Goal: Task Accomplishment & Management: Use online tool/utility

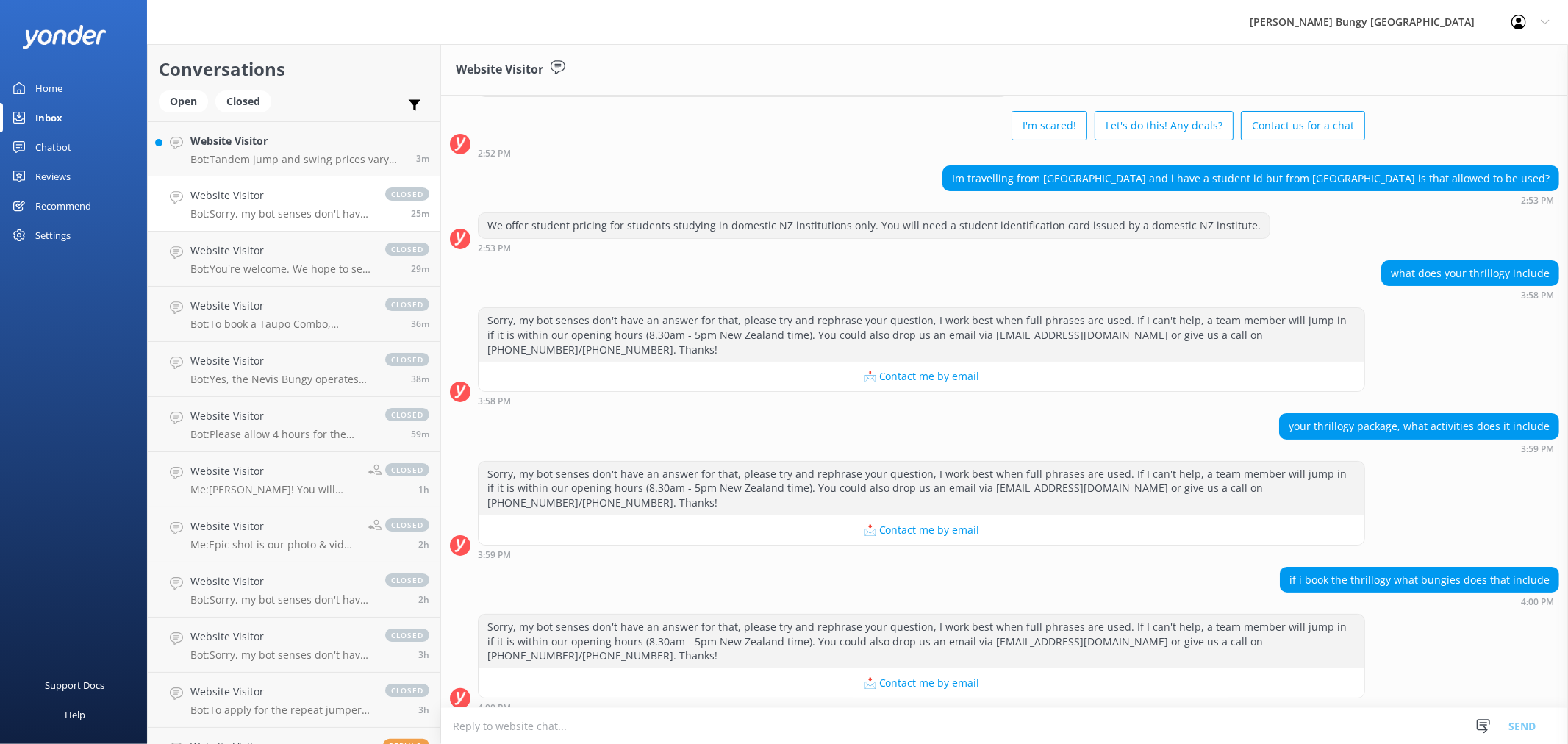
scroll to position [64, 0]
click at [368, 141] on h4 "Website Visitor" at bounding box center [297, 141] width 214 height 16
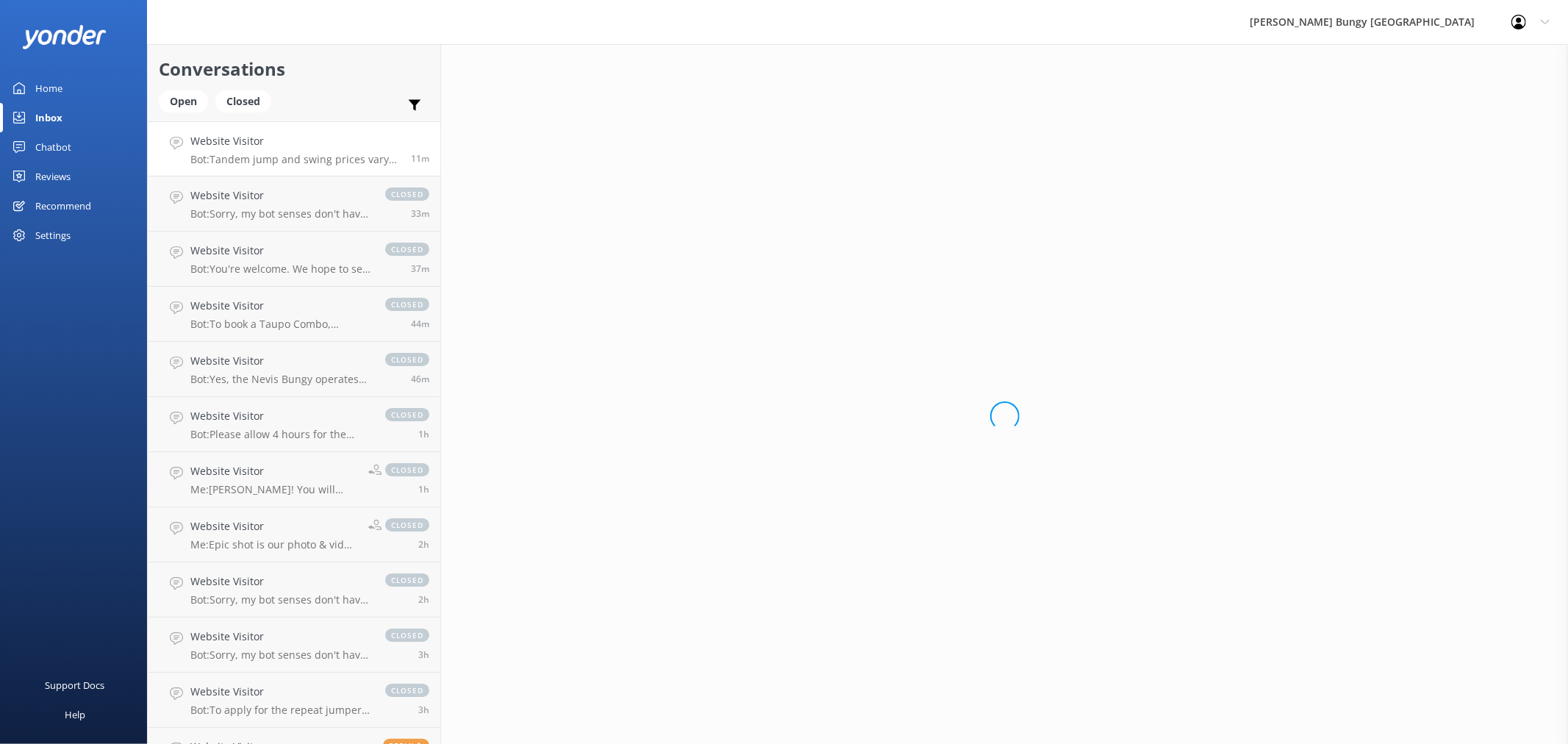
click at [98, 158] on link "Chatbot" at bounding box center [74, 147] width 147 height 30
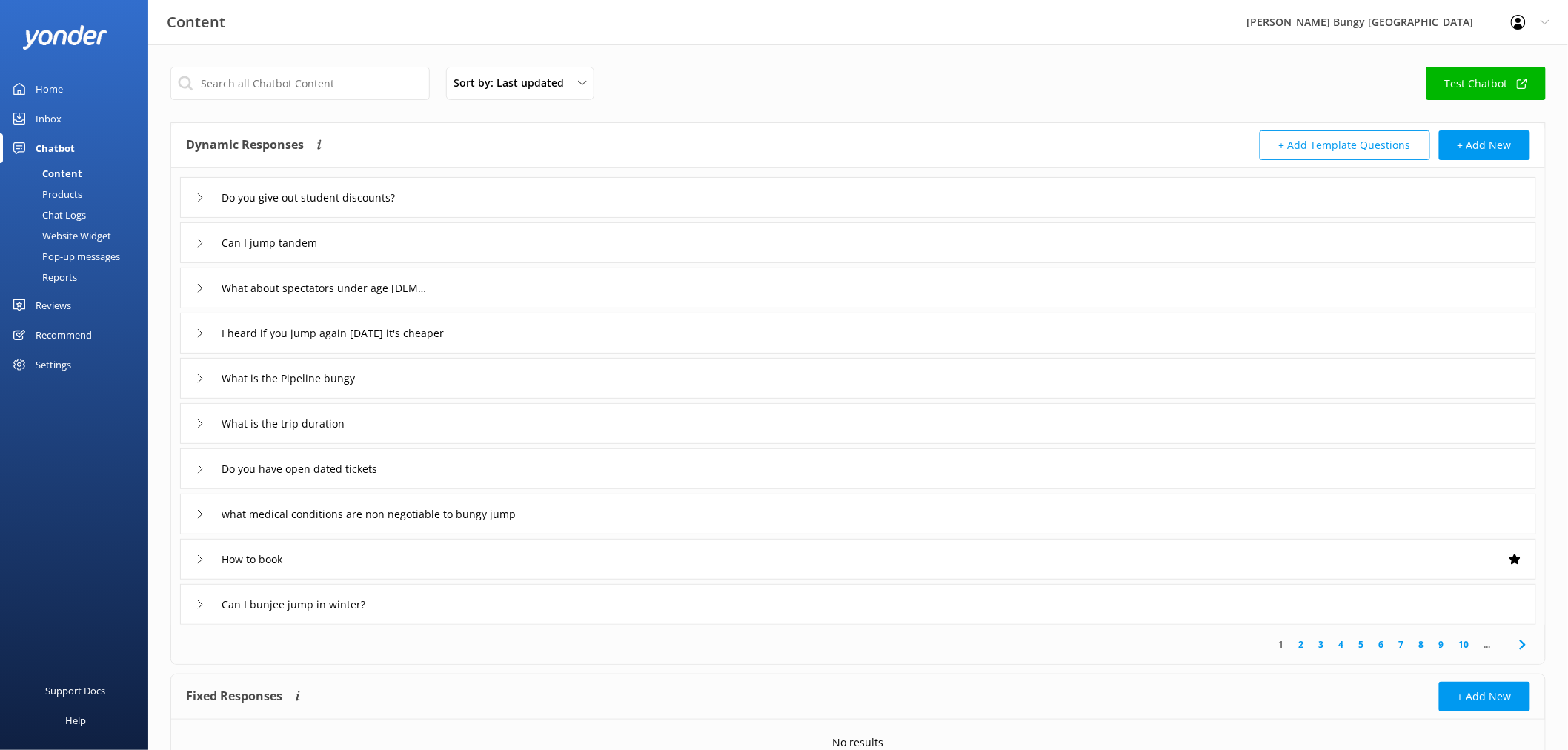
click at [80, 301] on link "Reviews" at bounding box center [74, 305] width 148 height 30
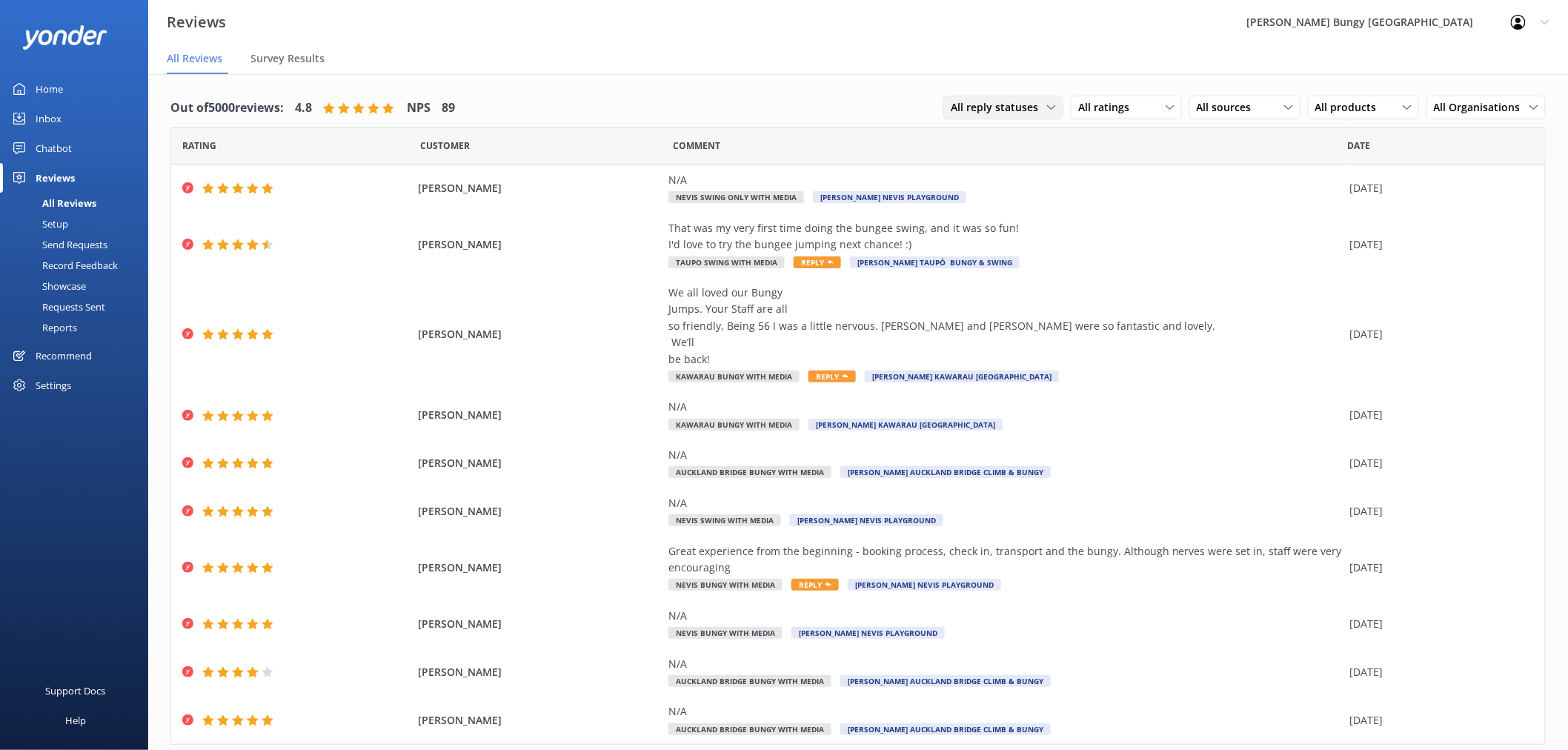
click at [980, 101] on span "All reply statuses" at bounding box center [999, 108] width 97 height 16
click at [1094, 105] on span "All ratings" at bounding box center [1108, 108] width 60 height 16
click at [1108, 223] on div "Detractors" at bounding box center [1126, 228] width 68 height 14
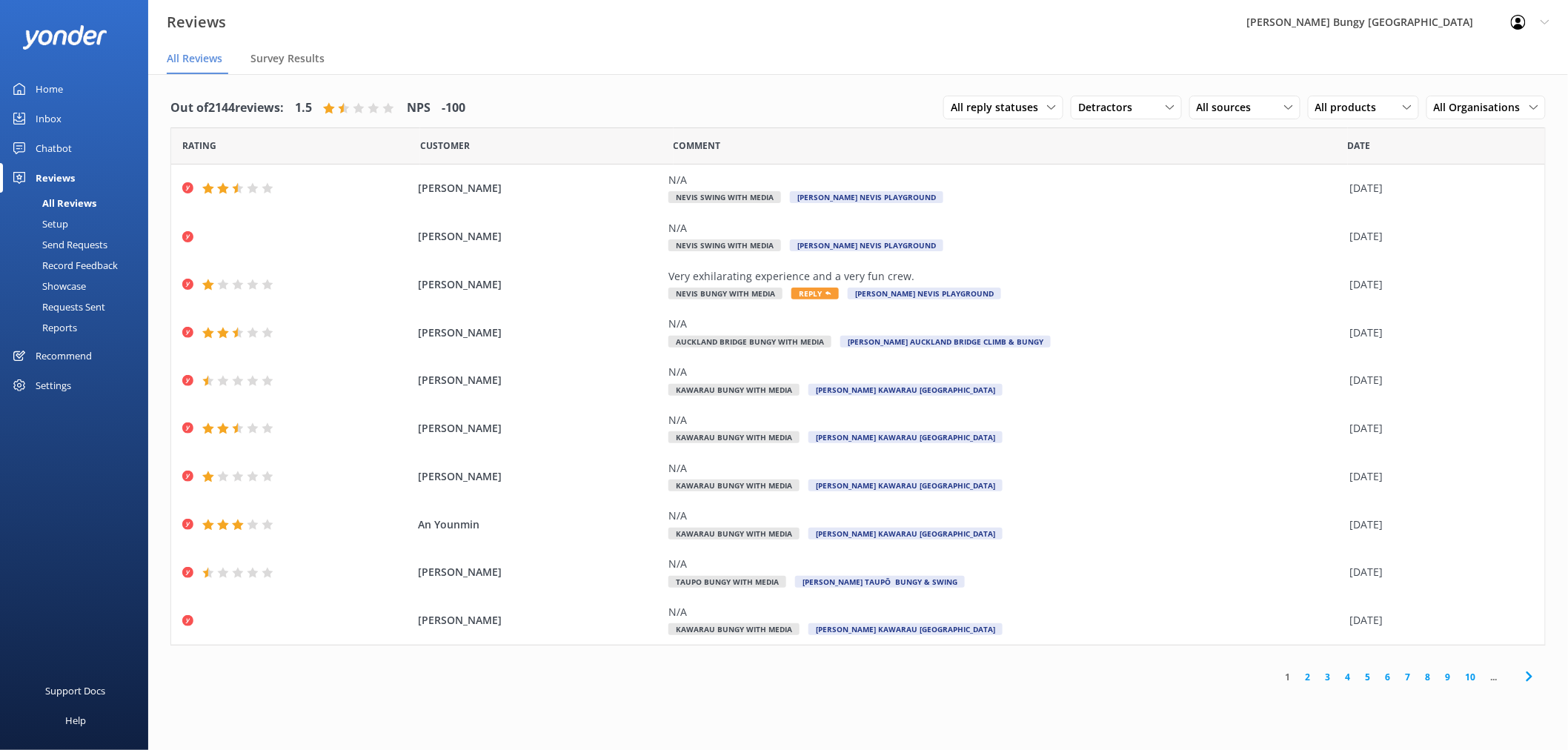
click at [1308, 678] on link "2" at bounding box center [1309, 677] width 20 height 14
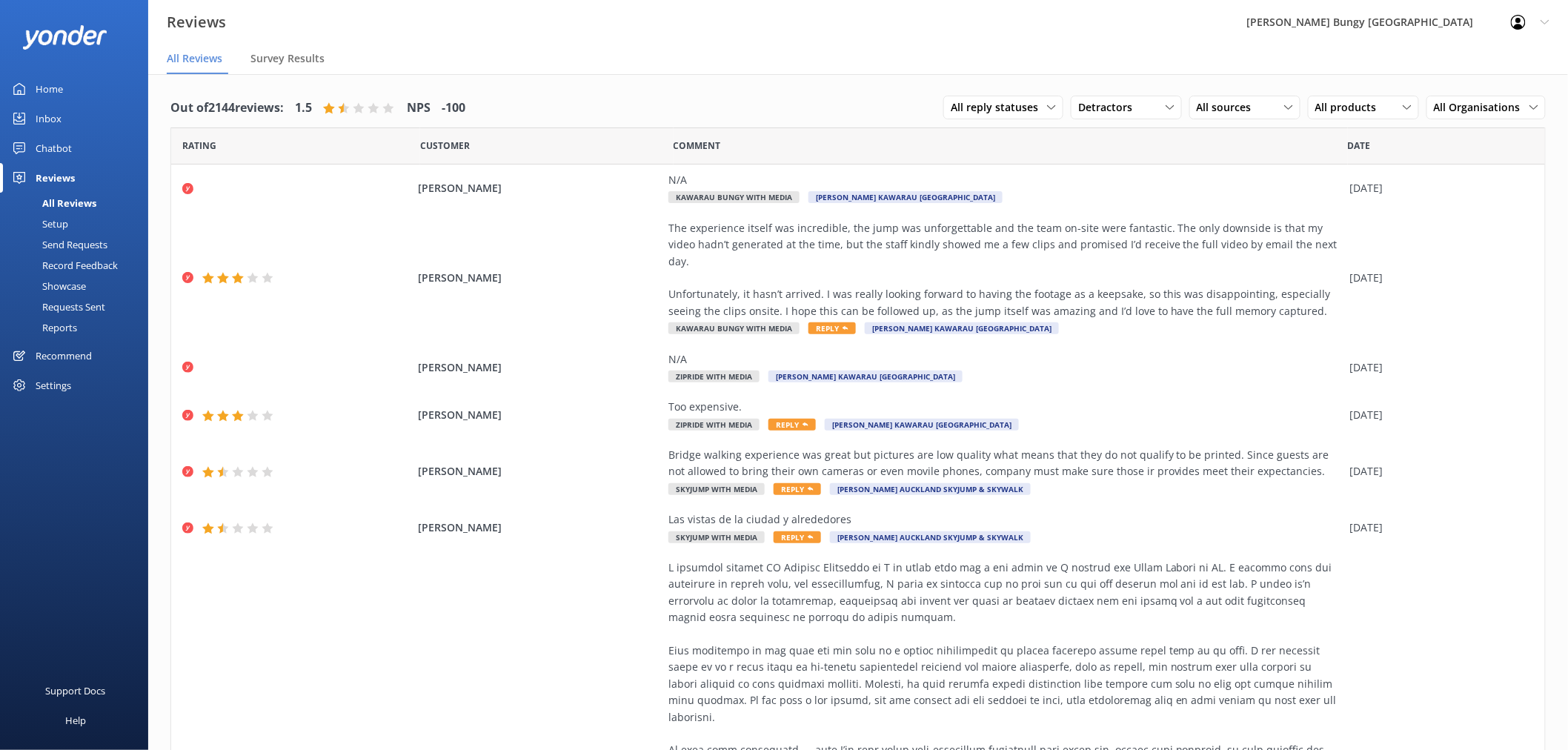
click at [65, 142] on div "Chatbot" at bounding box center [53, 148] width 36 height 30
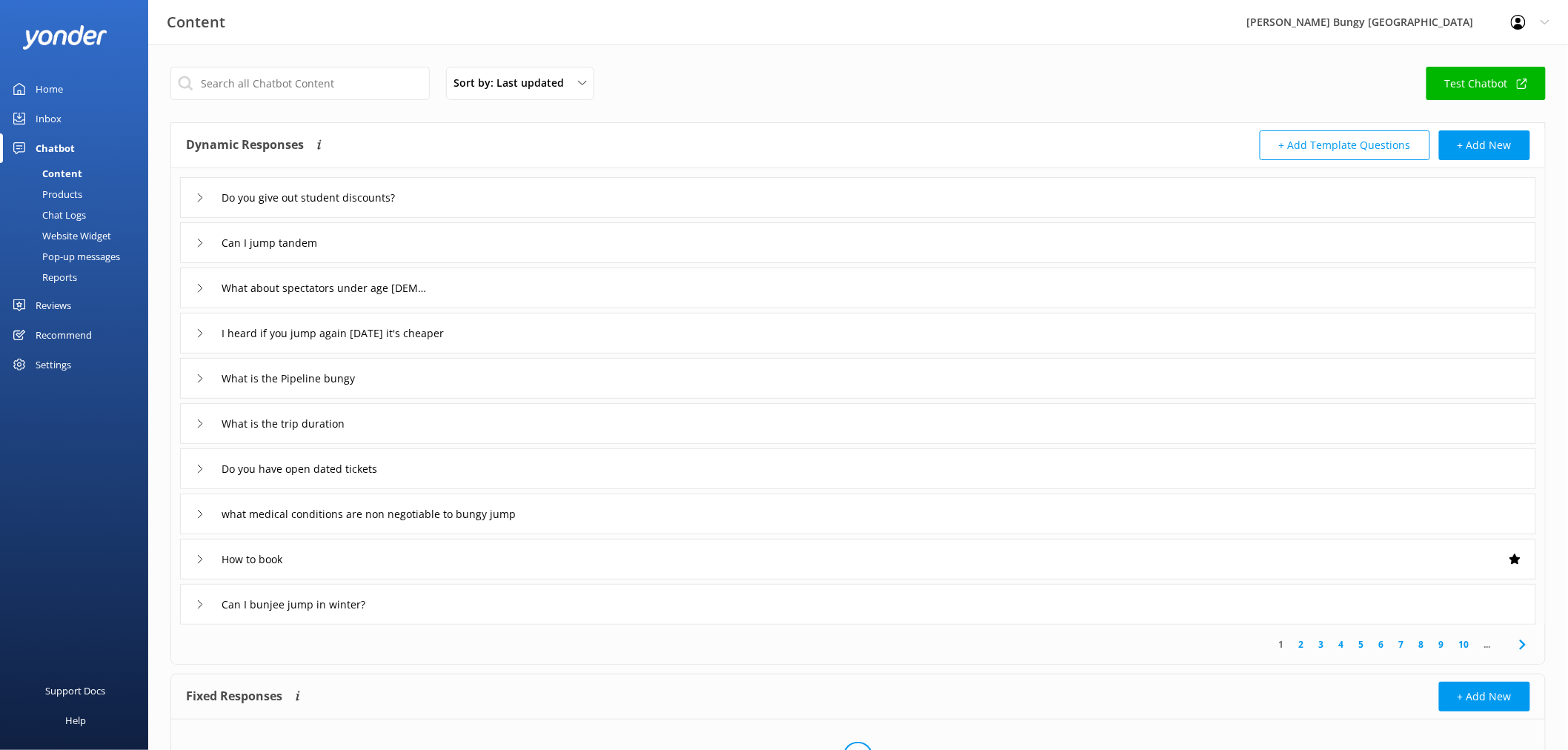
click at [57, 213] on div "Chat Logs" at bounding box center [47, 214] width 77 height 21
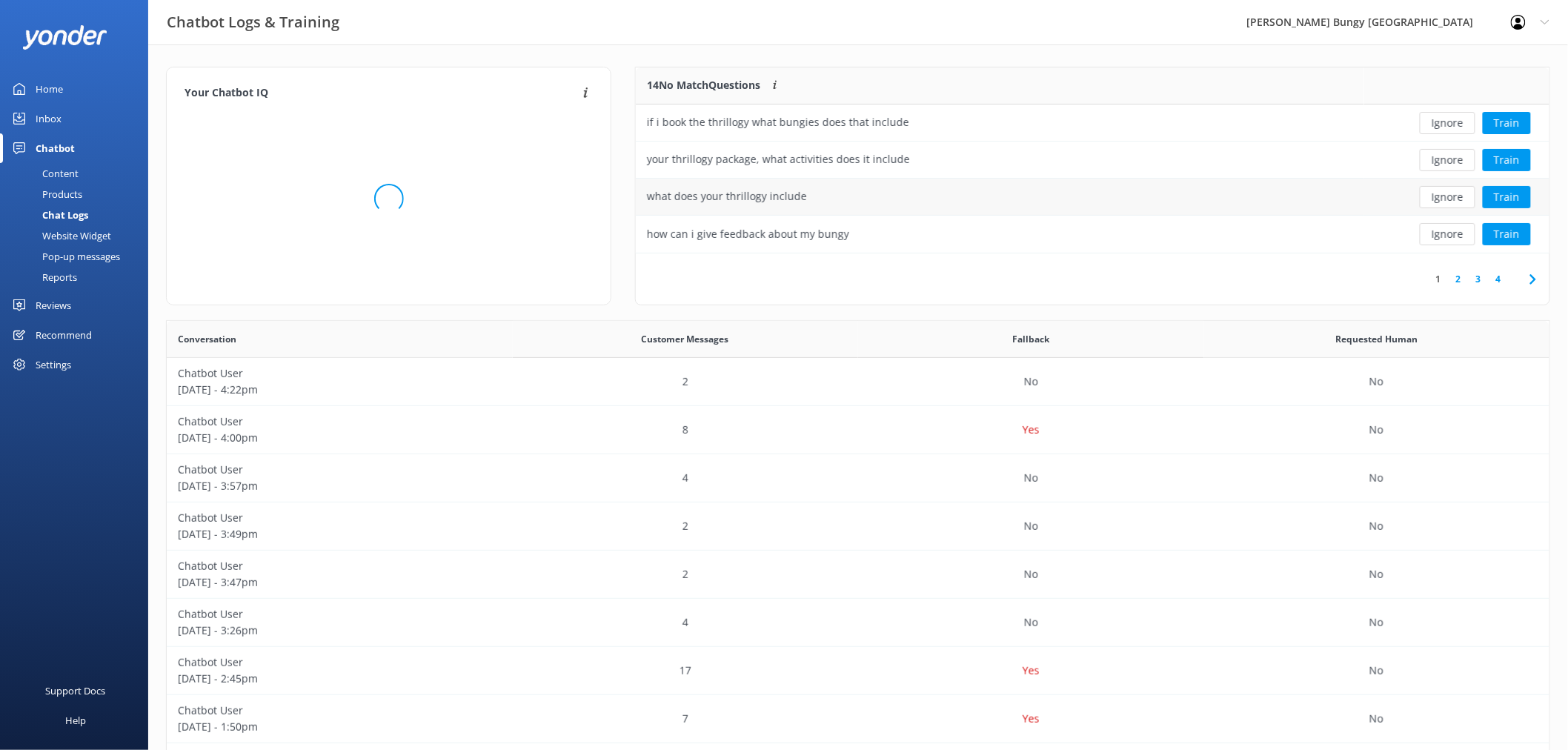
scroll to position [13, 13]
click at [1452, 115] on button "Ignore" at bounding box center [1448, 123] width 56 height 23
click at [1452, 115] on div "Loading.. Train" at bounding box center [1457, 123] width 163 height 23
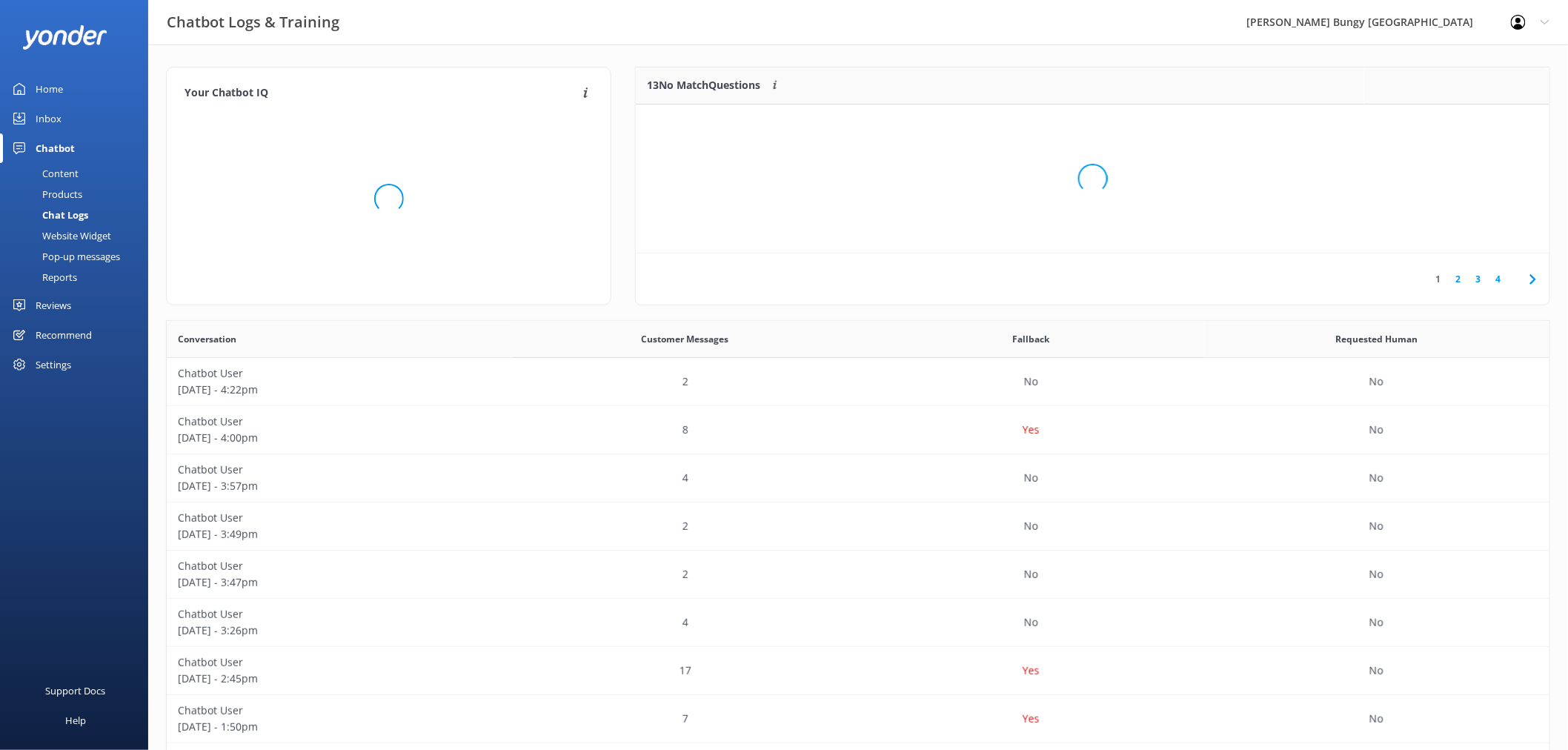
click at [1452, 115] on div "Loading.." at bounding box center [1093, 179] width 884 height 750
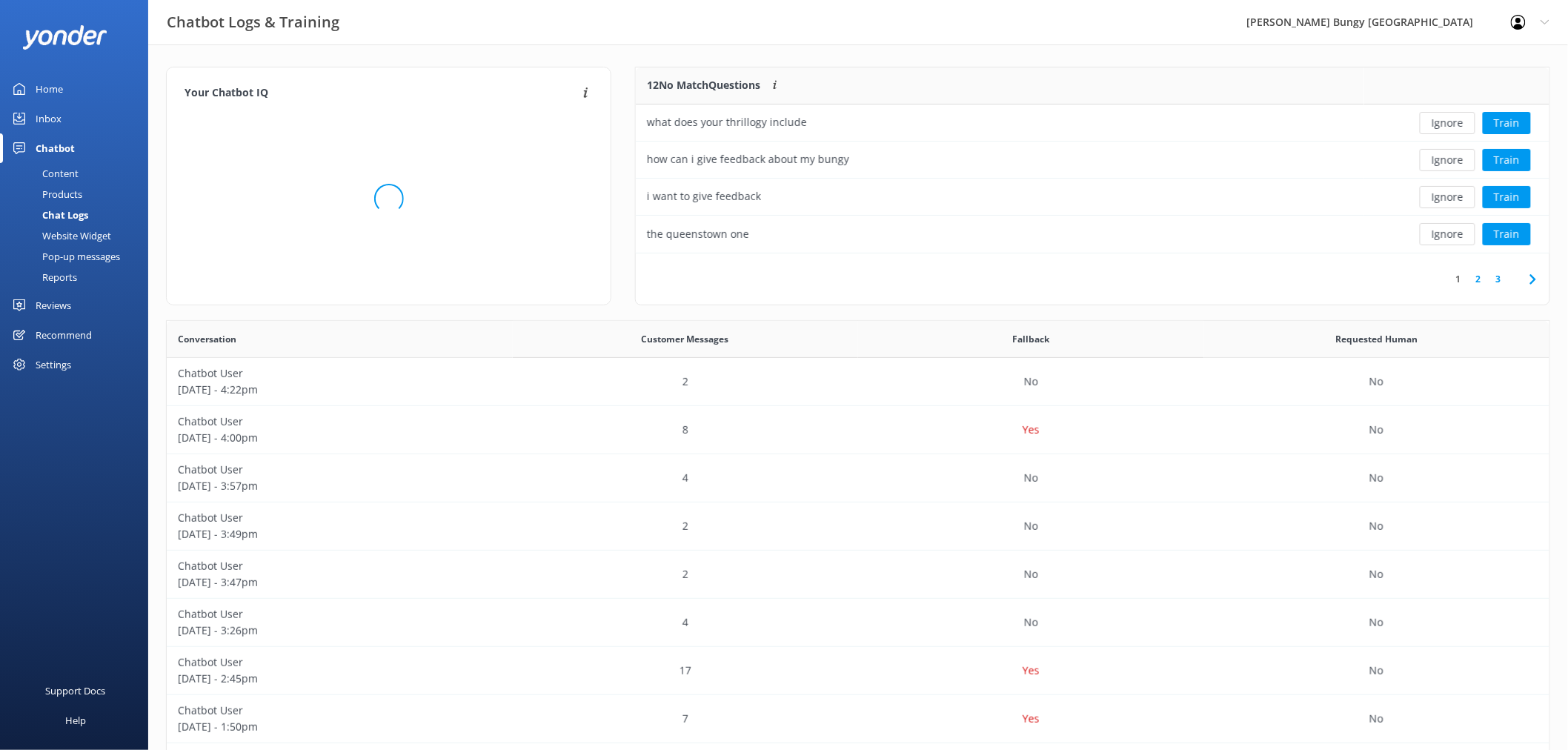
click at [1453, 116] on button "Ignore" at bounding box center [1448, 123] width 56 height 23
click at [1454, 116] on button "Ignore" at bounding box center [1448, 123] width 56 height 23
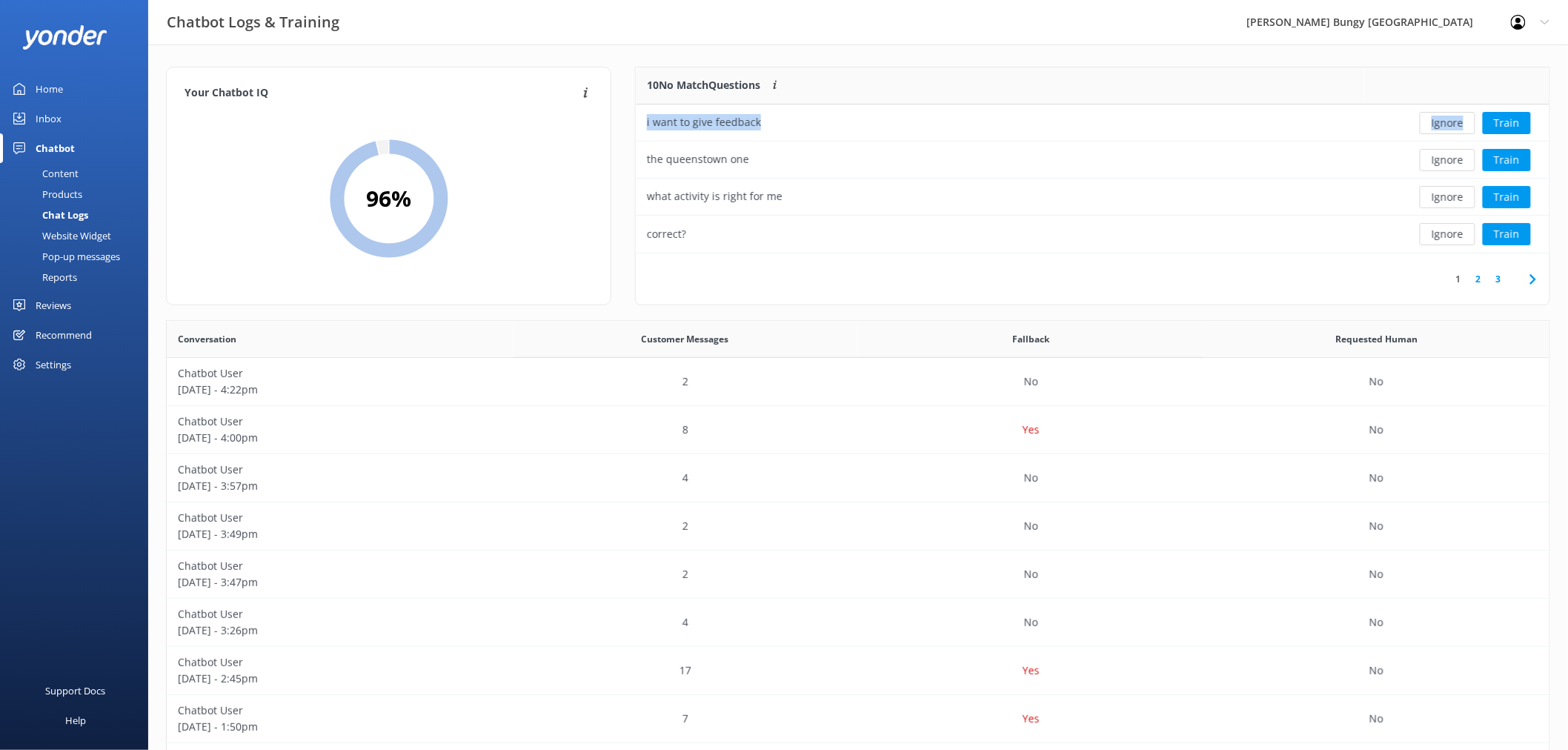
click at [1457, 117] on button "Ignore" at bounding box center [1448, 123] width 56 height 23
click at [1457, 121] on button "Ignore" at bounding box center [1448, 123] width 56 height 23
click at [1457, 121] on div "Ignore Train" at bounding box center [1457, 123] width 163 height 23
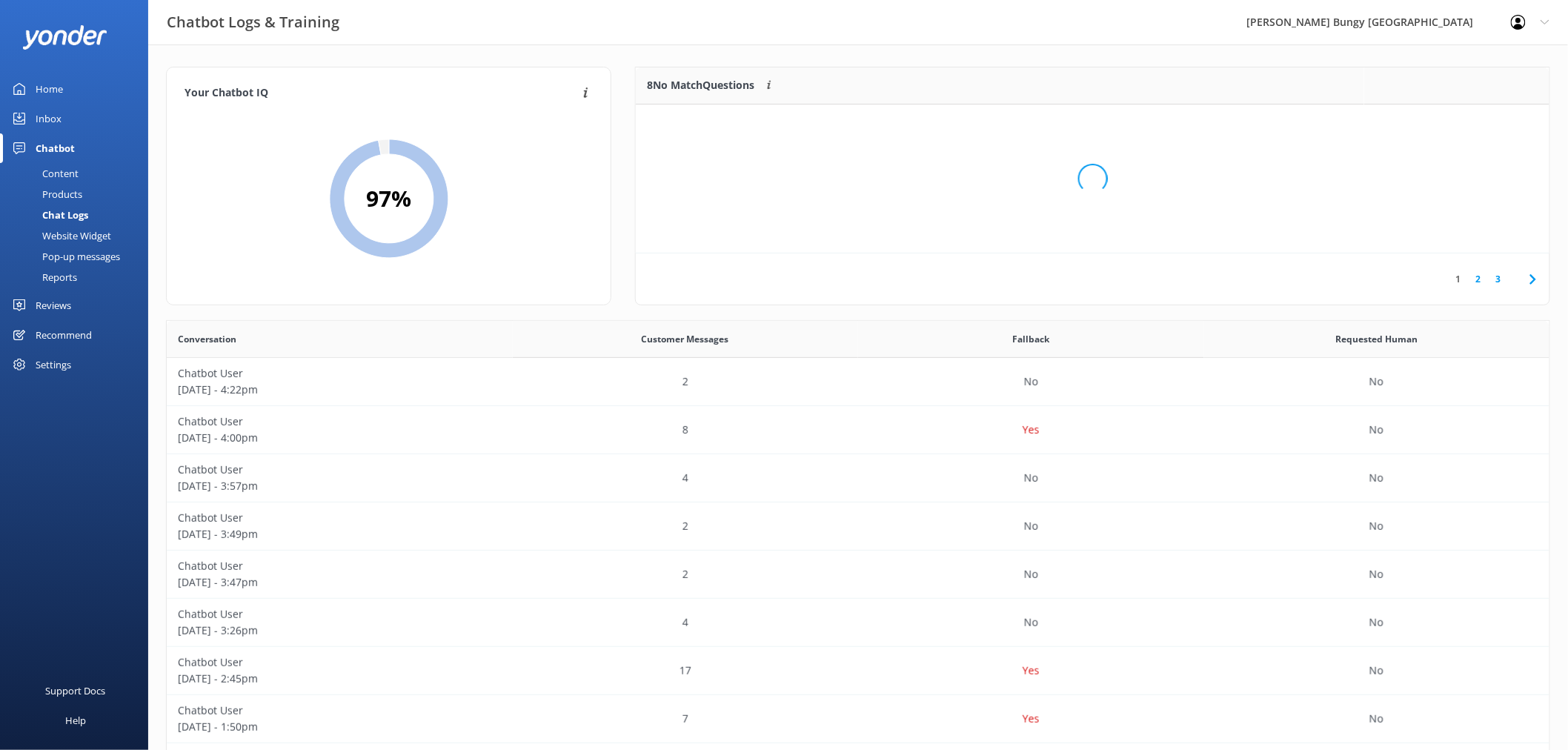
click at [1457, 121] on div "Loading.." at bounding box center [1093, 179] width 884 height 750
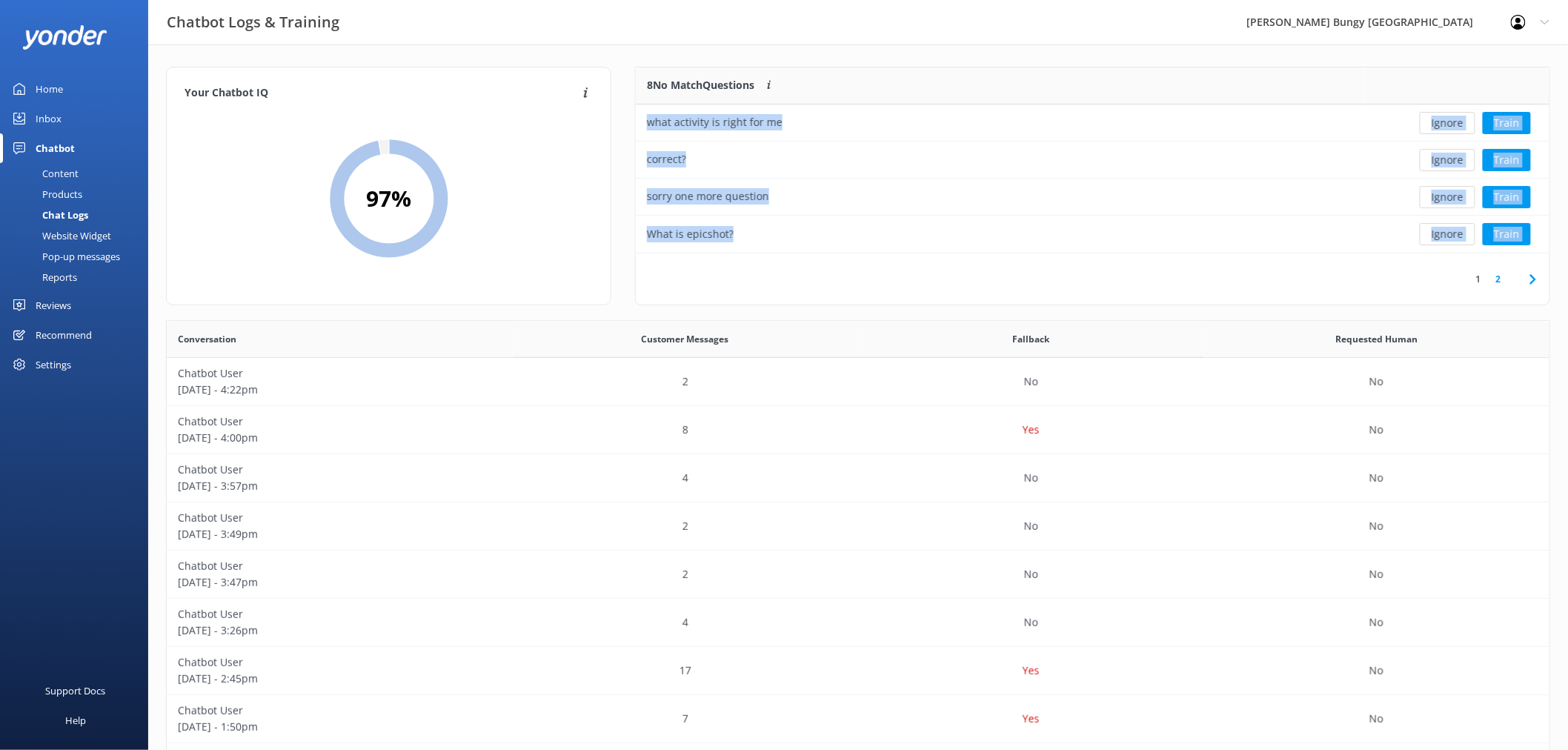
click at [1457, 121] on button "Ignore" at bounding box center [1448, 123] width 56 height 23
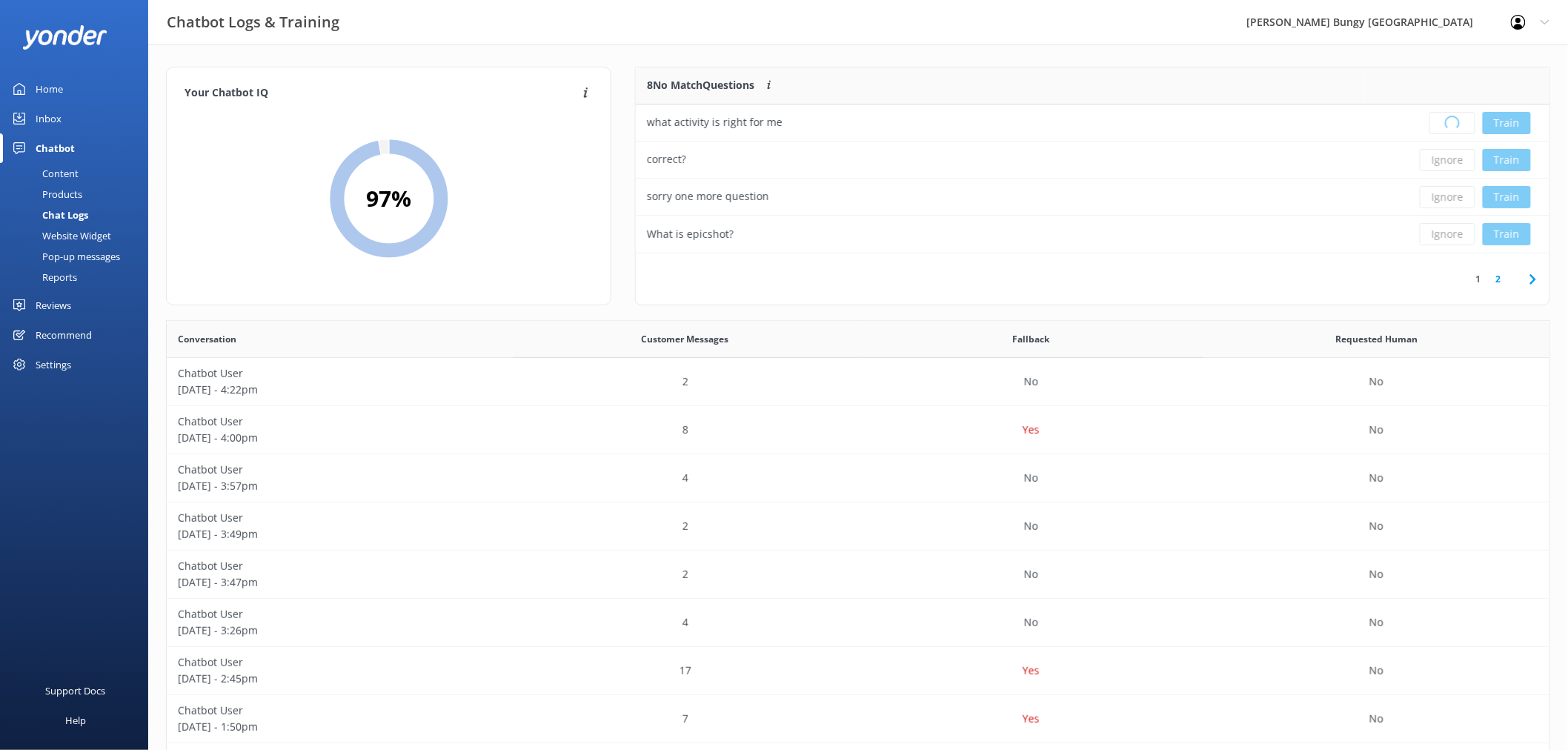
click at [1457, 121] on div "Loading.. Train" at bounding box center [1457, 123] width 163 height 23
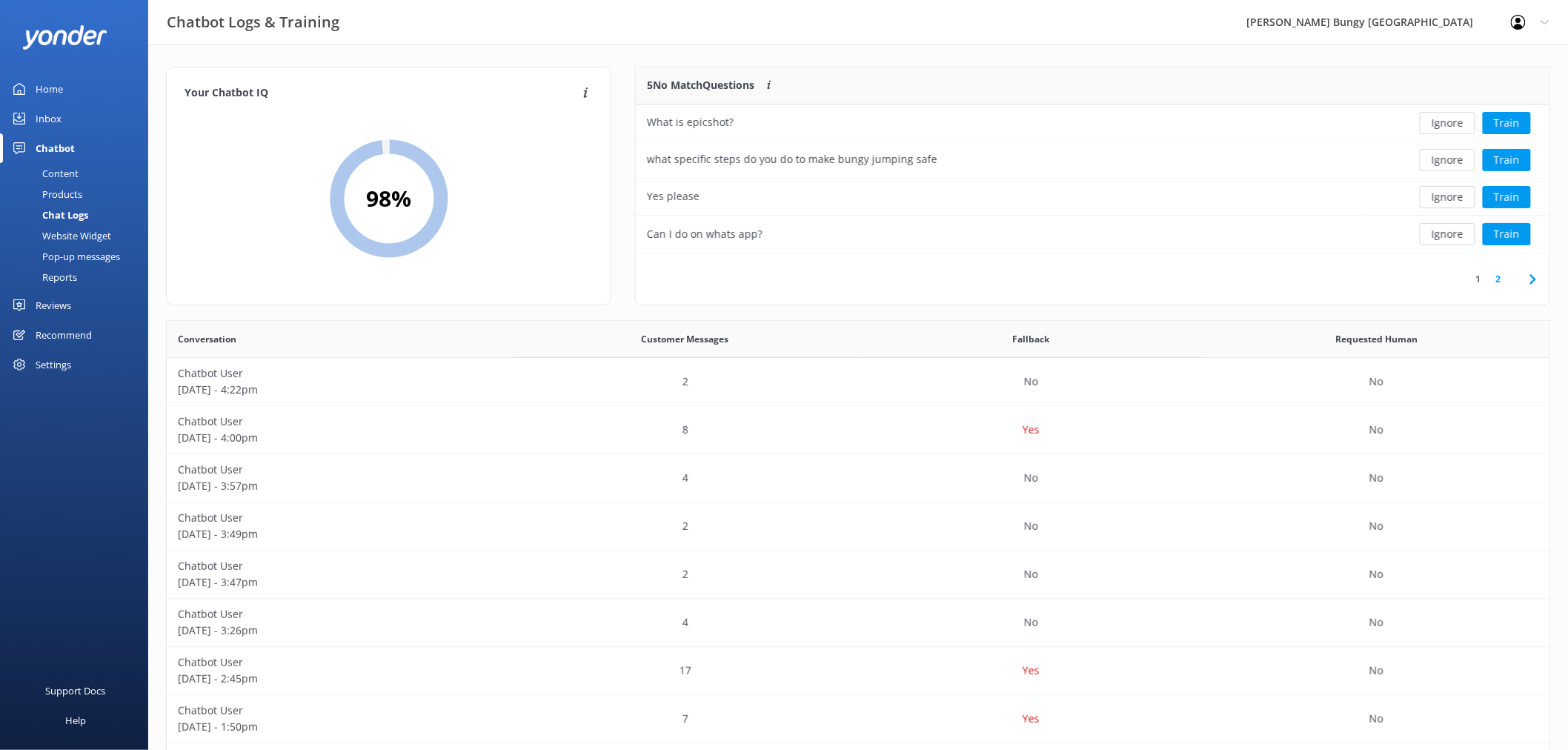
click at [1457, 121] on button "Ignore" at bounding box center [1448, 123] width 56 height 23
click at [1457, 121] on div "Loading.. Train" at bounding box center [1457, 123] width 163 height 23
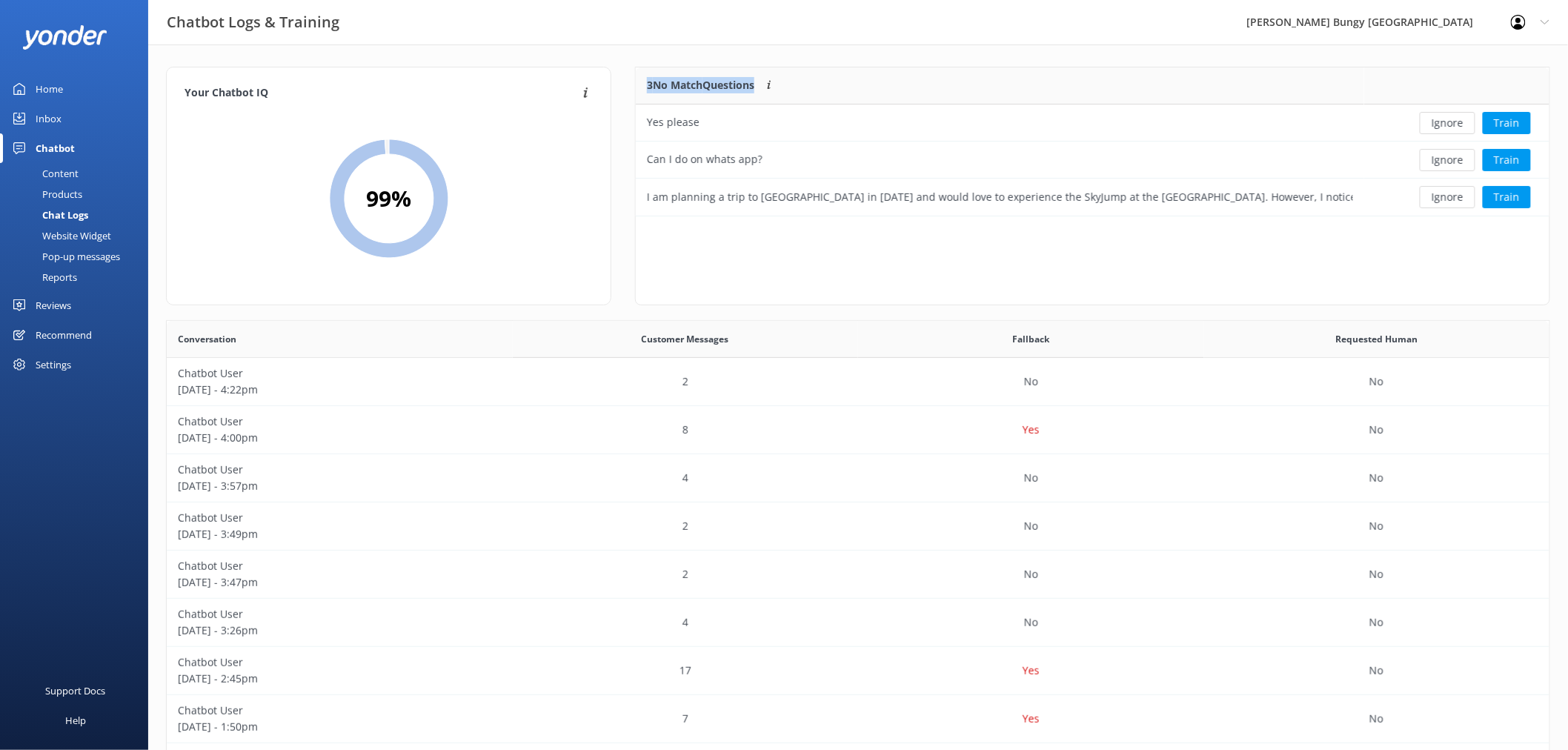
scroll to position [136, 900]
click at [1457, 121] on button "Ignore" at bounding box center [1448, 123] width 56 height 23
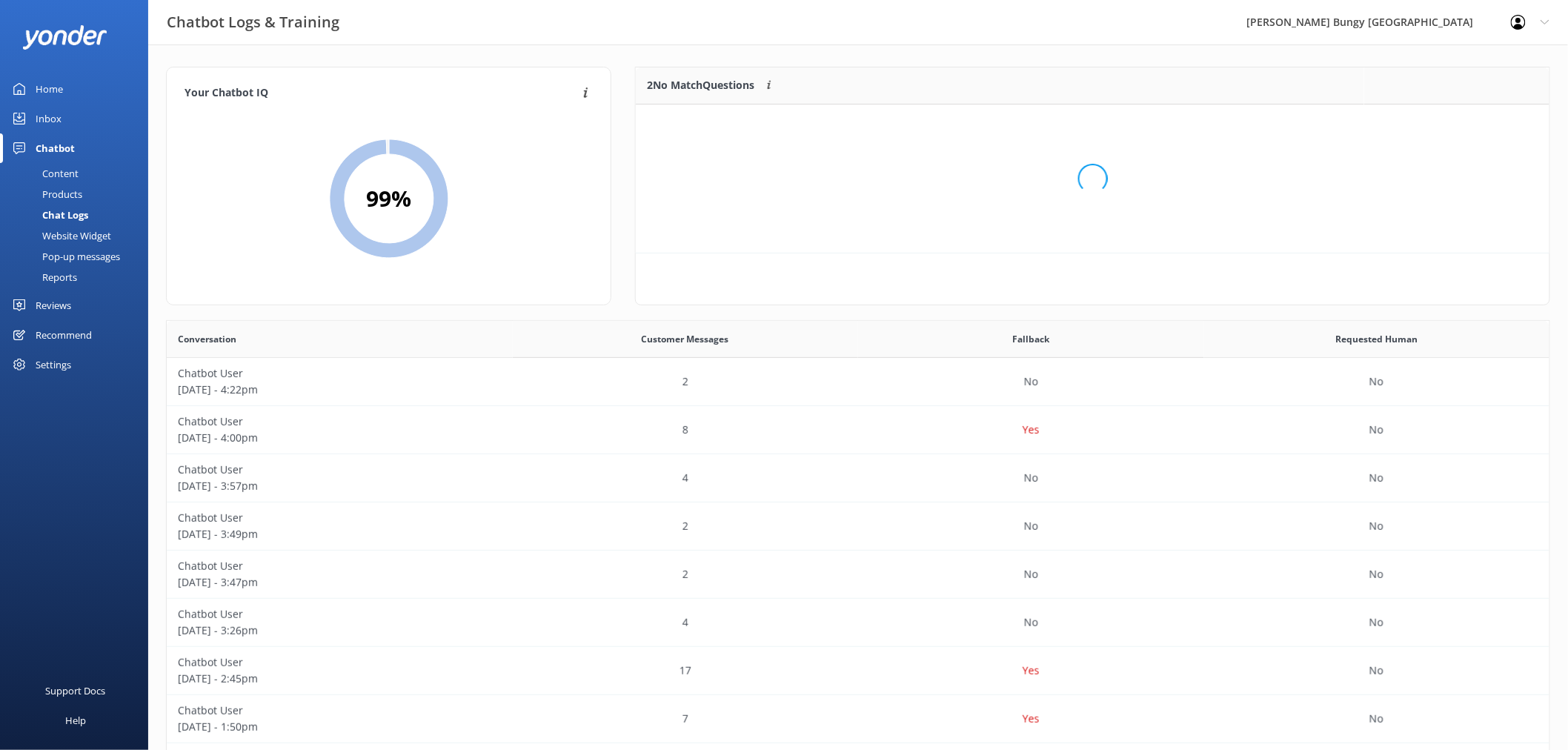
scroll to position [99, 900]
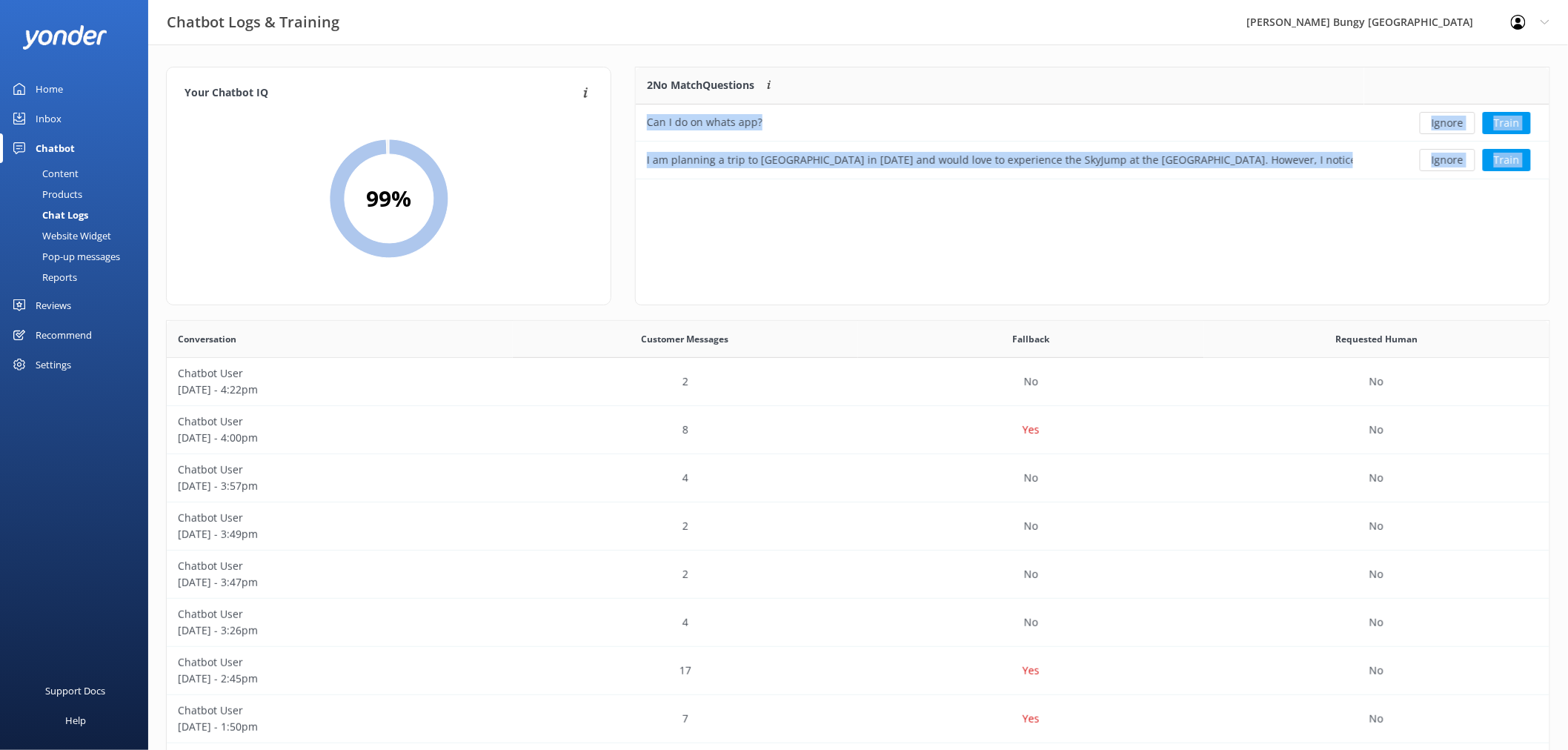
click at [1457, 121] on button "Ignore" at bounding box center [1448, 123] width 56 height 23
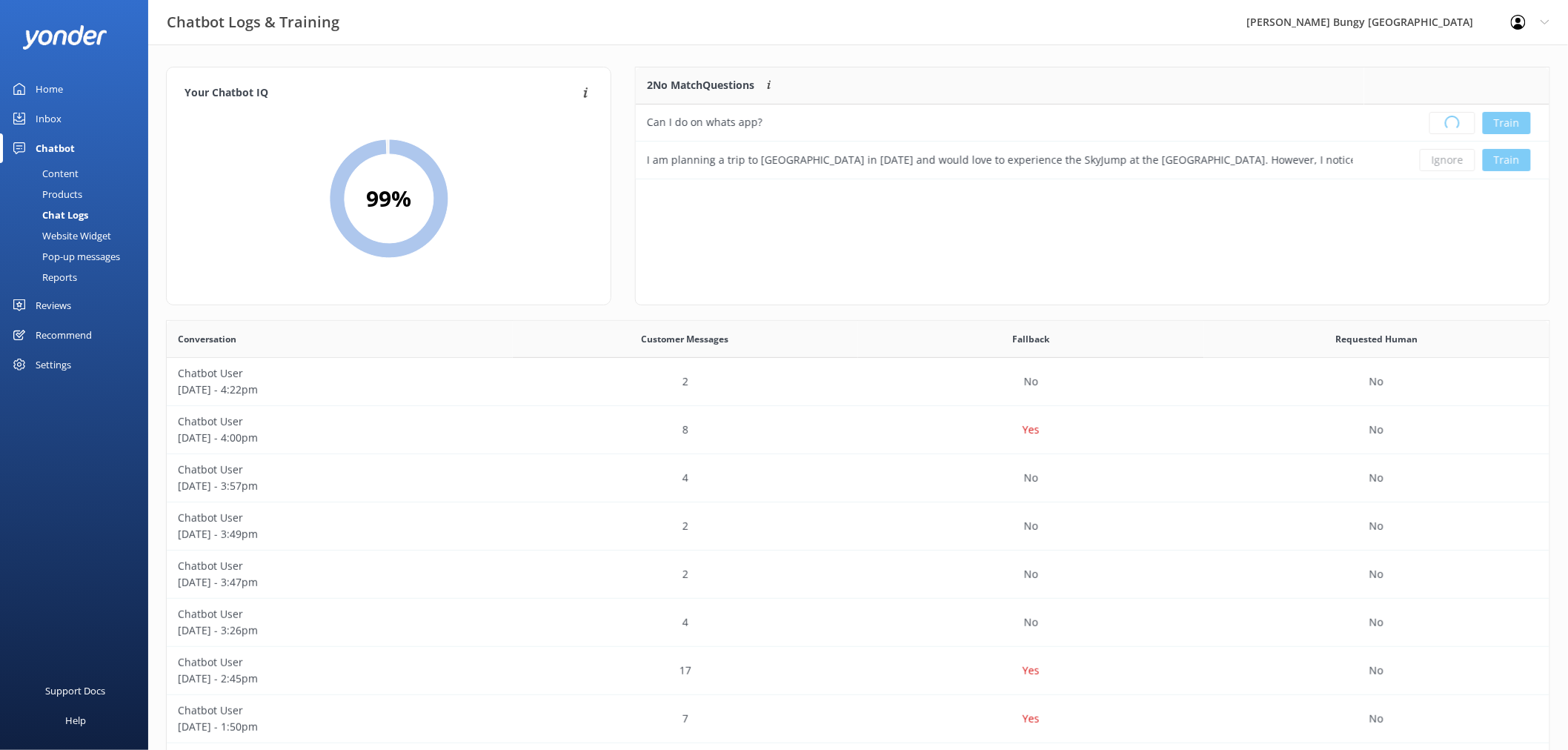
click at [1457, 121] on div "Loading.. Train" at bounding box center [1457, 123] width 163 height 23
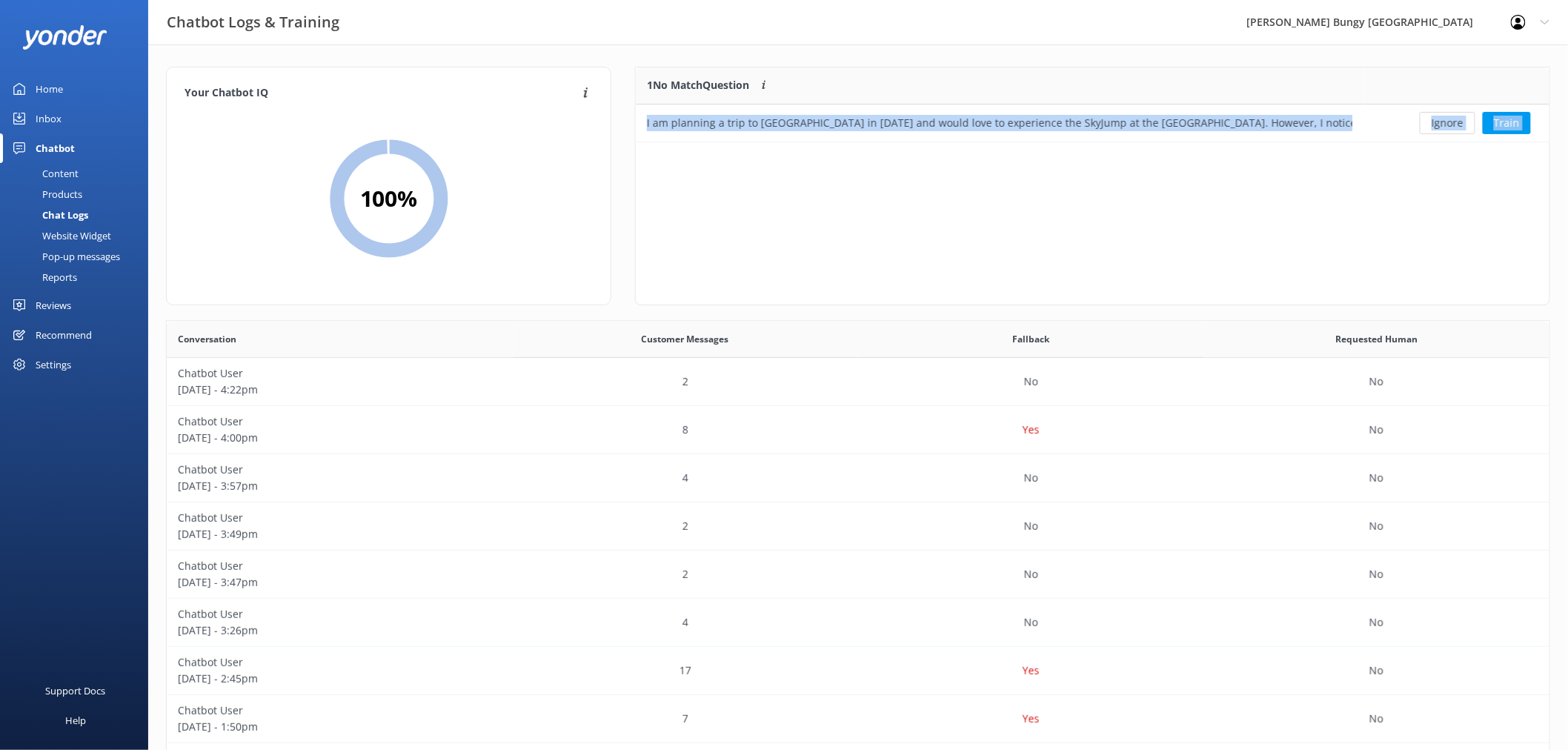
scroll to position [62, 900]
click at [1457, 121] on button "Ignore" at bounding box center [1448, 123] width 56 height 23
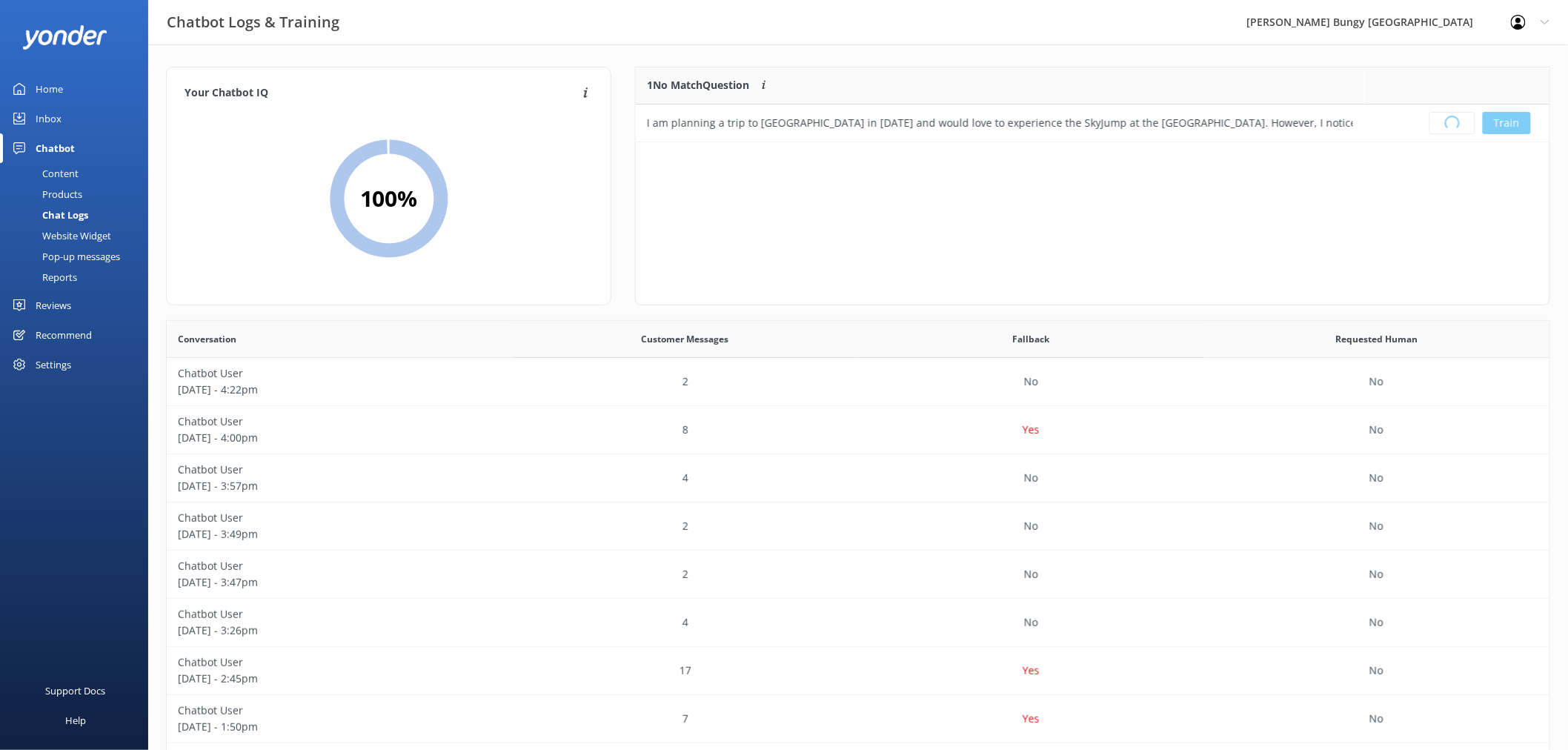
scroll to position [173, 900]
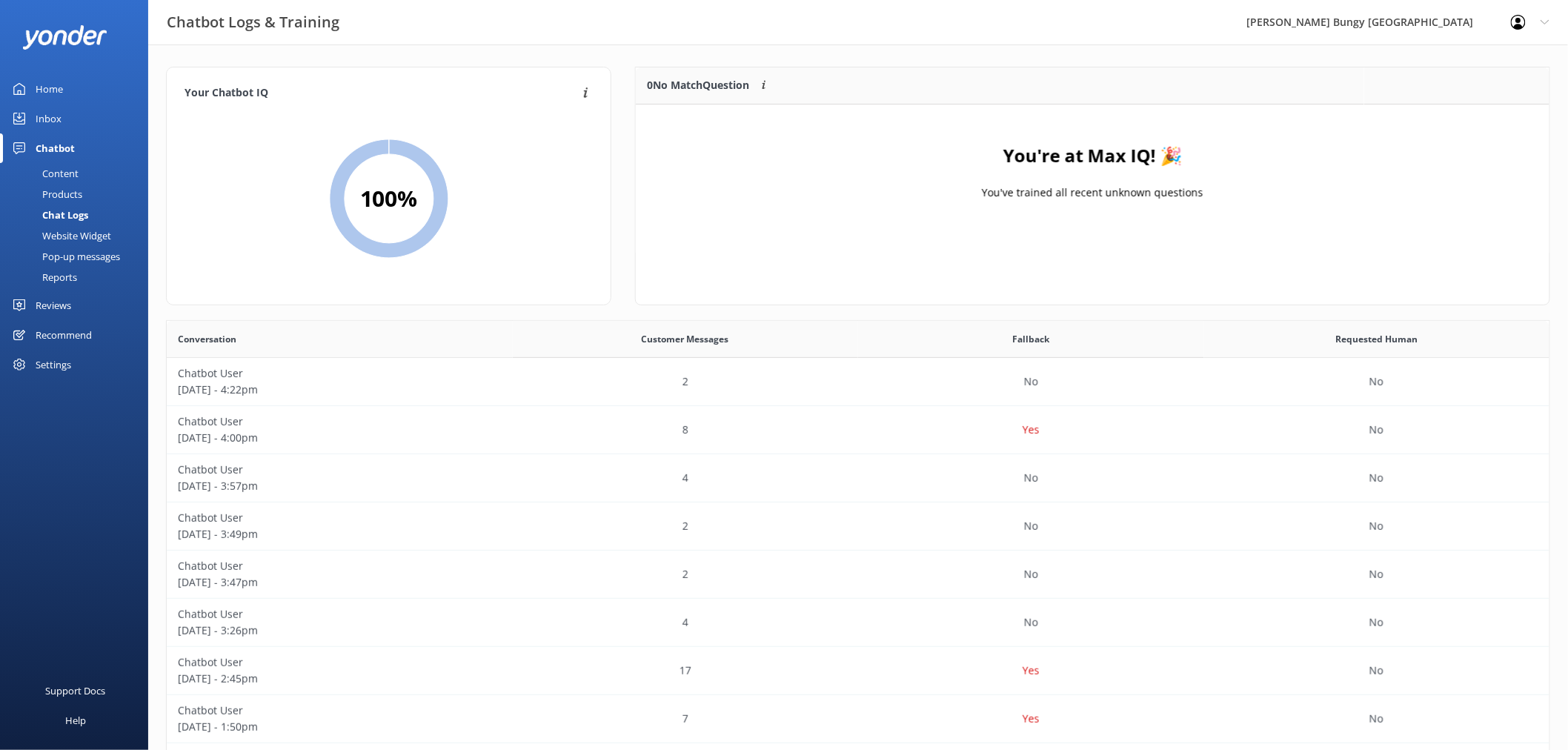
click at [77, 276] on link "Reports" at bounding box center [79, 277] width 139 height 21
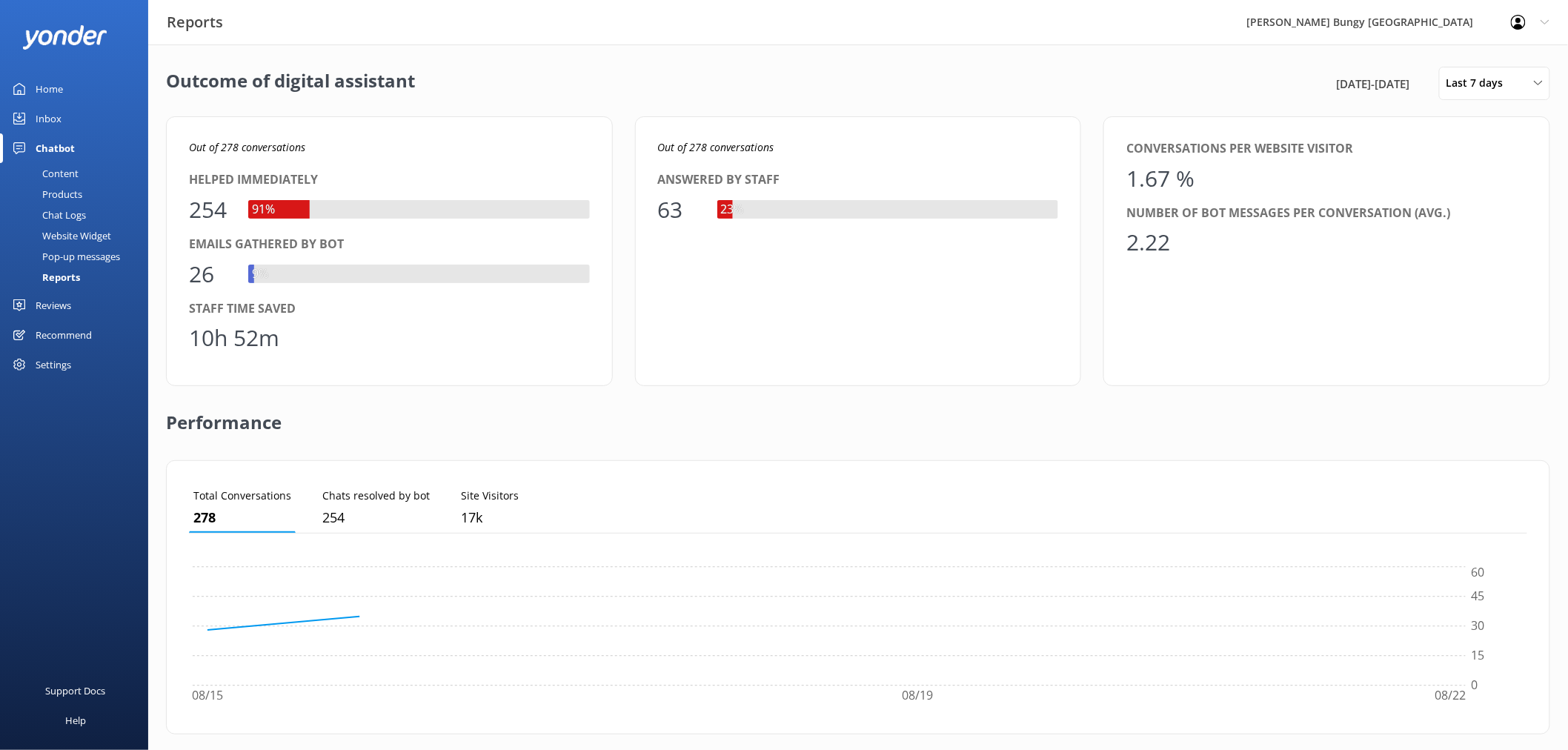
scroll to position [136, 1327]
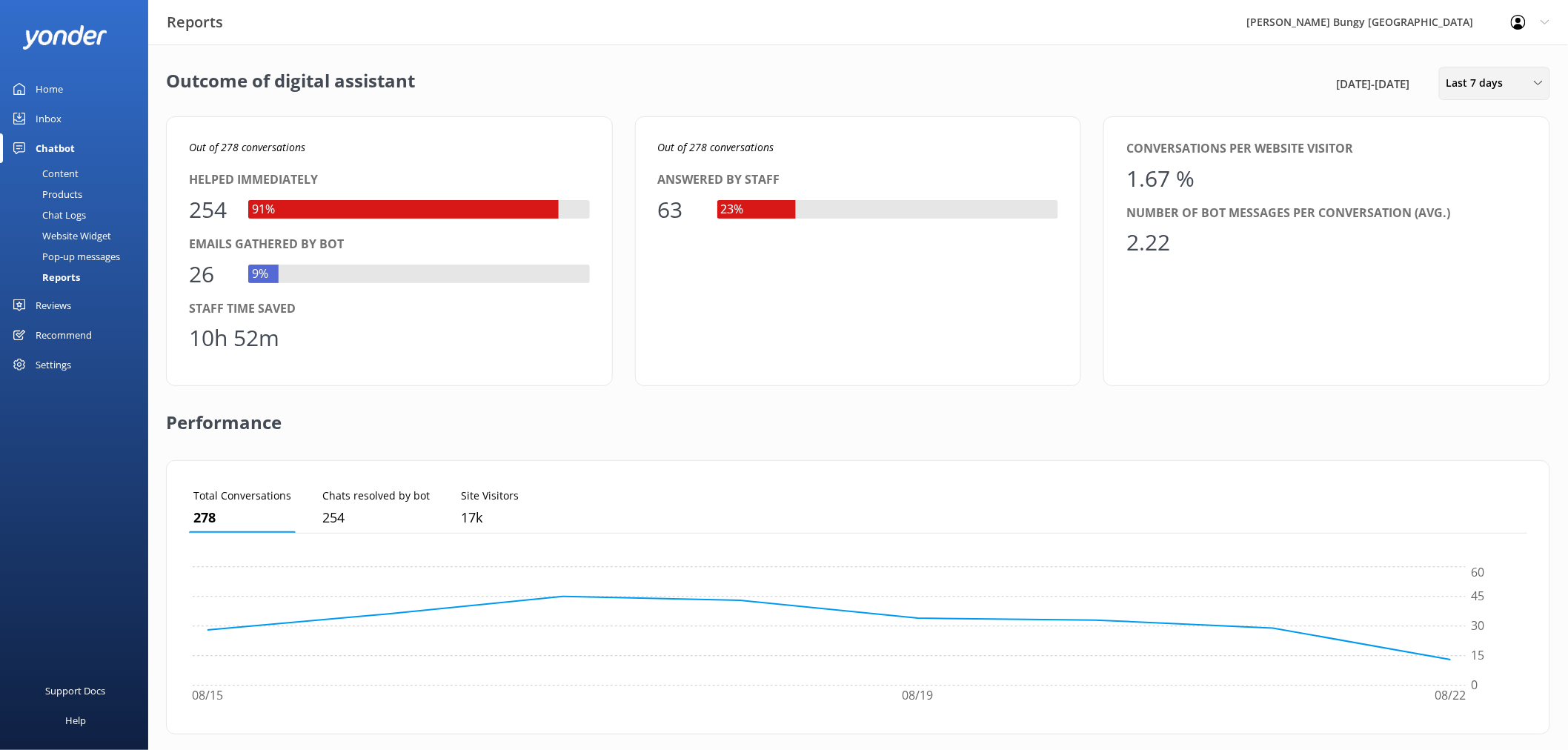
click at [1507, 80] on span "Last 7 days" at bounding box center [1479, 83] width 66 height 16
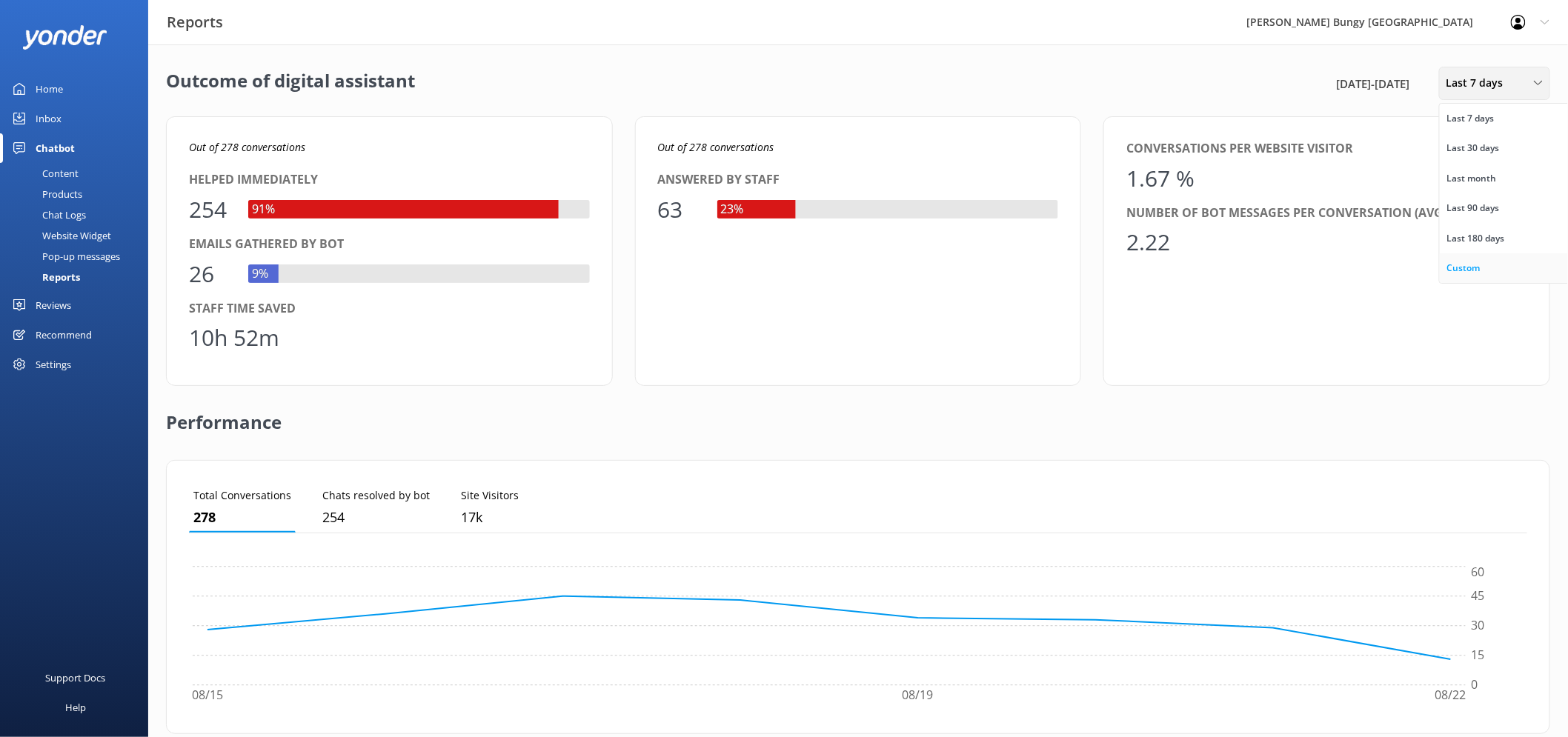
click at [1466, 269] on div "Custom" at bounding box center [1464, 268] width 33 height 14
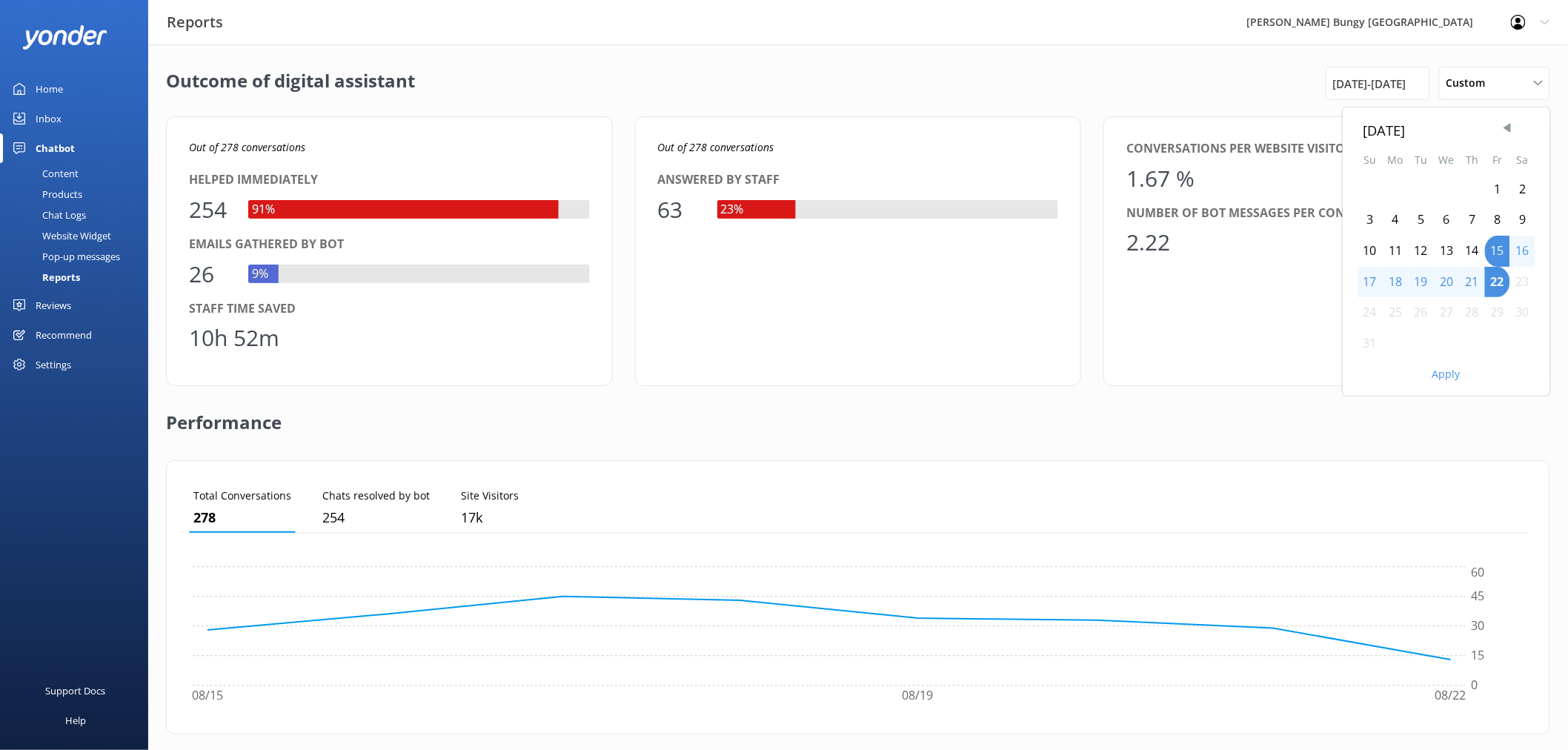
click at [1476, 252] on div "14" at bounding box center [1473, 251] width 25 height 31
click at [1477, 252] on div "14" at bounding box center [1473, 251] width 25 height 31
click at [1459, 372] on button "Apply" at bounding box center [1446, 373] width 28 height 10
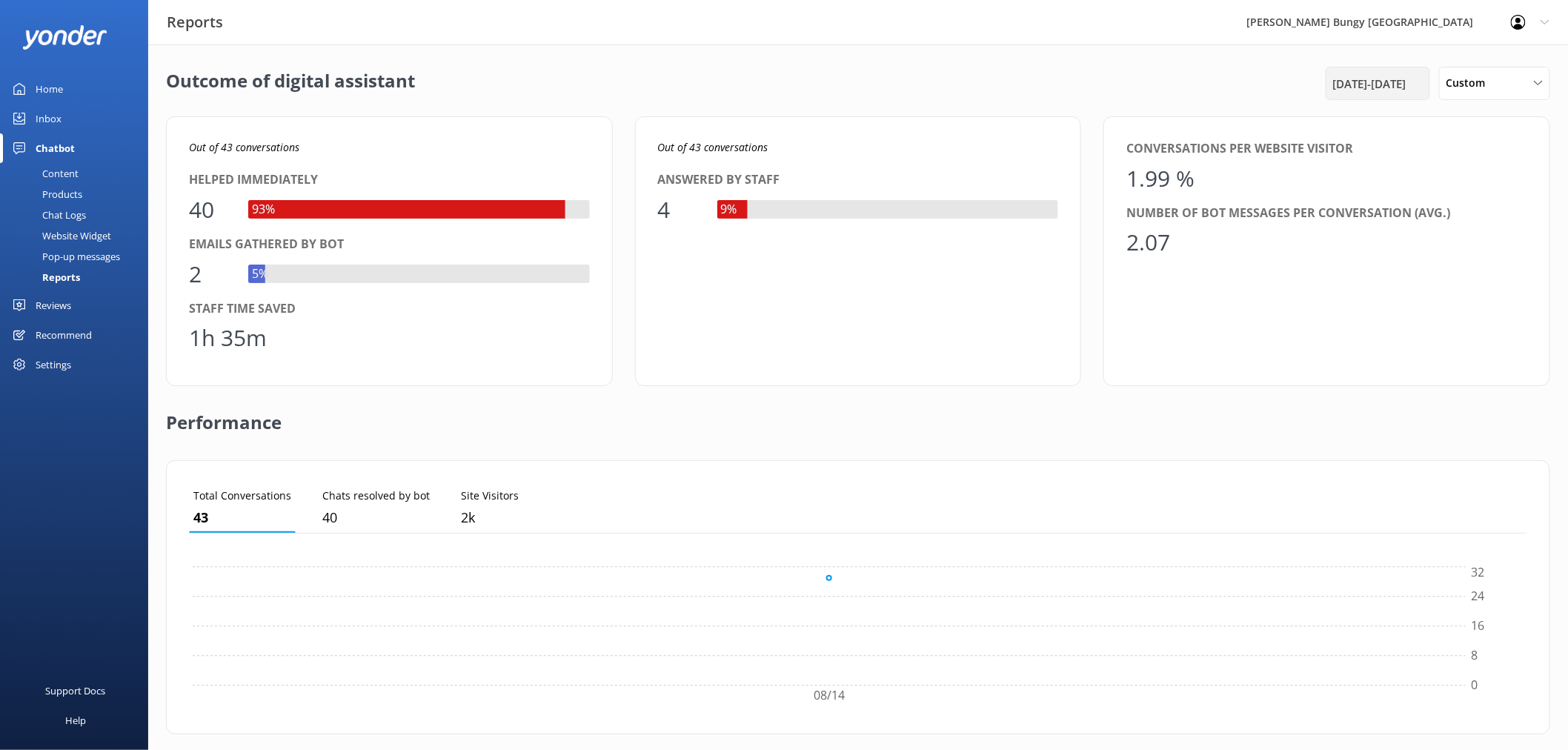
click at [1414, 84] on div "14th Aug 25 - 14th Aug 25" at bounding box center [1377, 84] width 97 height 18
click at [1498, 252] on div "15" at bounding box center [1498, 251] width 25 height 31
click at [1451, 376] on button "Apply" at bounding box center [1446, 373] width 28 height 10
click at [1426, 87] on div "15th Aug 25 - 15th Aug 25" at bounding box center [1378, 83] width 105 height 33
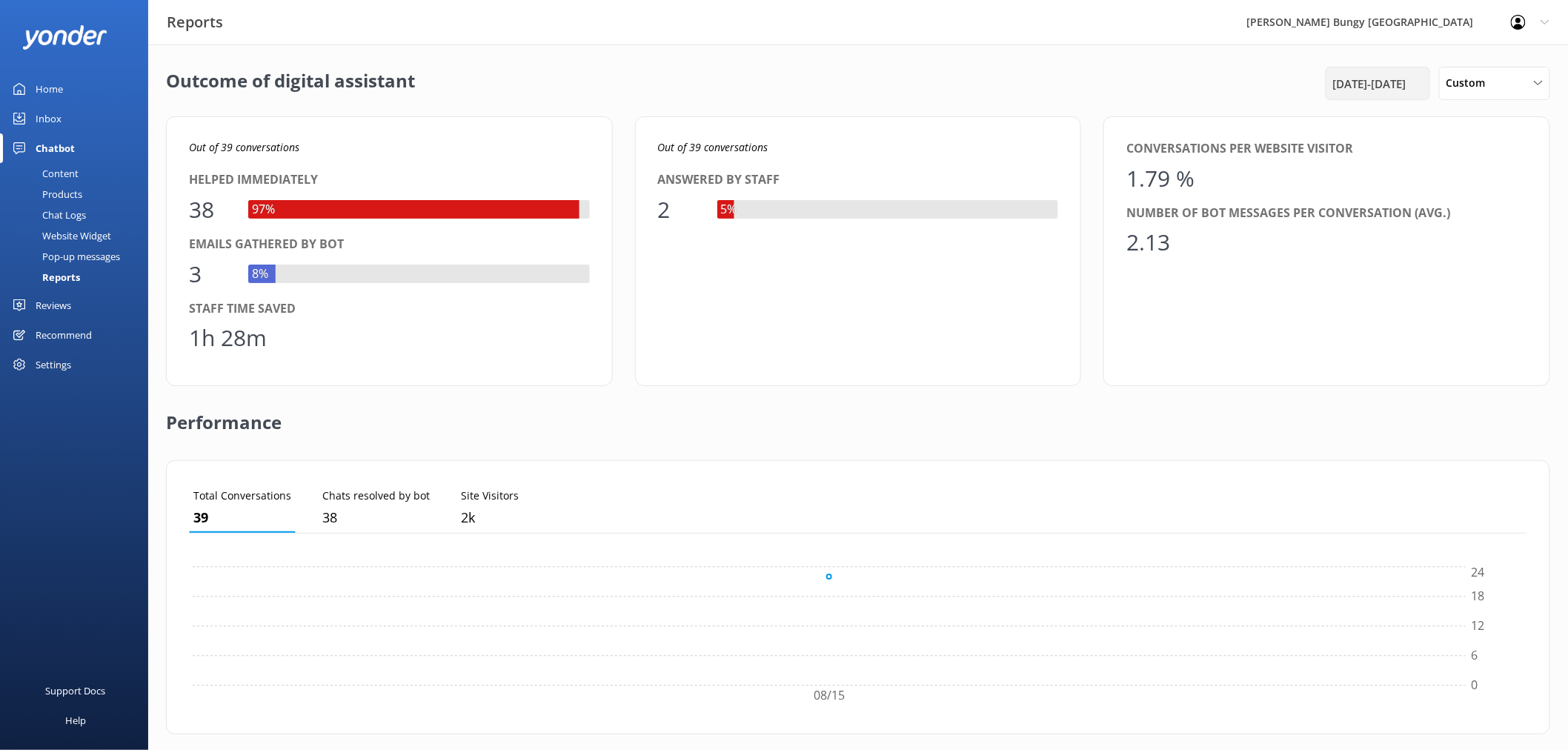
click at [1376, 81] on span "15th Aug 25 - 15th Aug 25" at bounding box center [1369, 84] width 73 height 18
click at [1475, 284] on div "21" at bounding box center [1473, 282] width 25 height 31
click at [1444, 383] on div "Apply" at bounding box center [1447, 371] width 208 height 25
click at [1444, 375] on button "Apply" at bounding box center [1446, 373] width 28 height 10
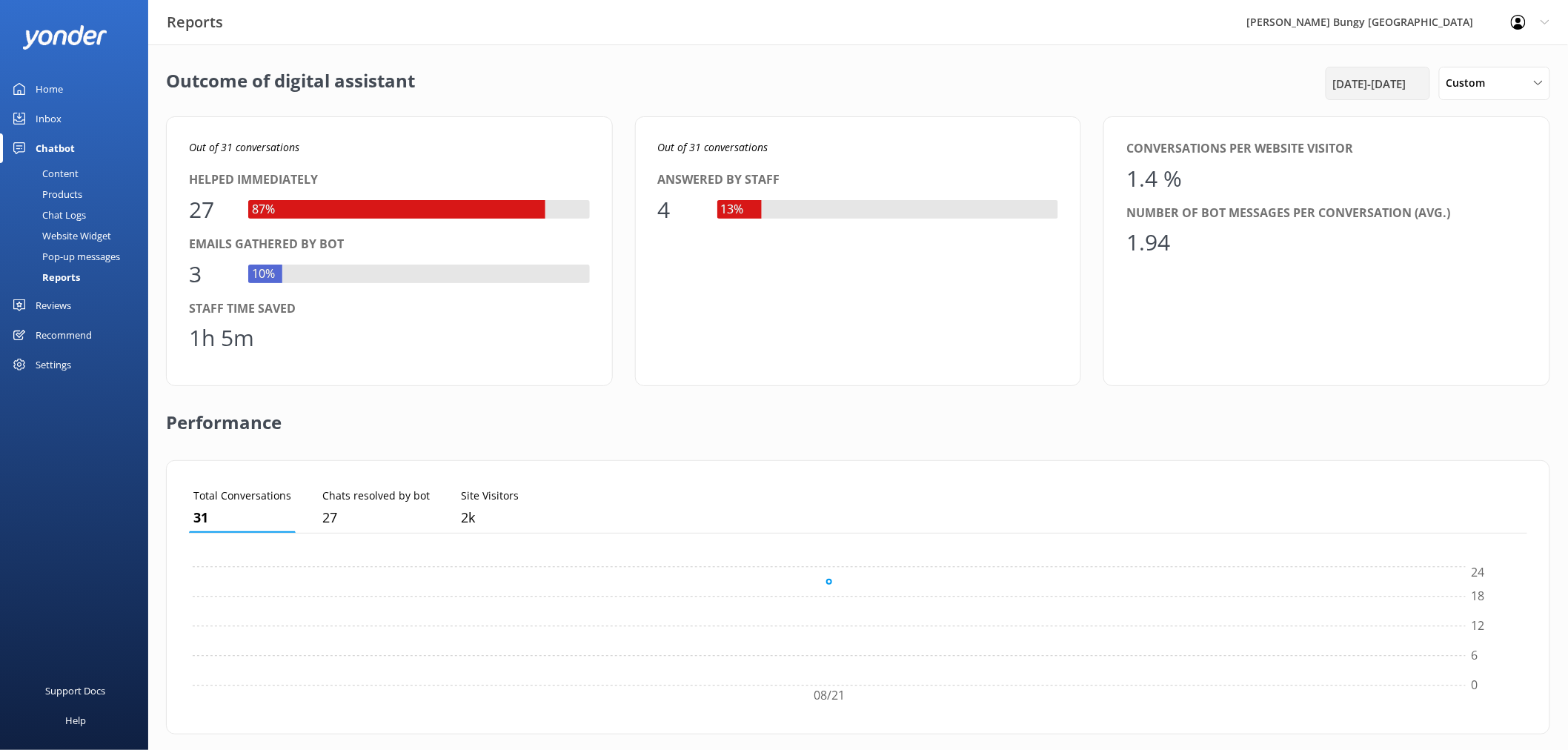
click at [1399, 80] on span "21st Aug 25 - 21st Aug 25" at bounding box center [1369, 84] width 73 height 18
click at [1498, 282] on div "22" at bounding box center [1498, 282] width 25 height 31
click at [1463, 366] on div "Apply" at bounding box center [1447, 371] width 208 height 25
click at [1454, 370] on button "Apply" at bounding box center [1446, 373] width 28 height 10
